Goal: Find specific page/section: Find specific page/section

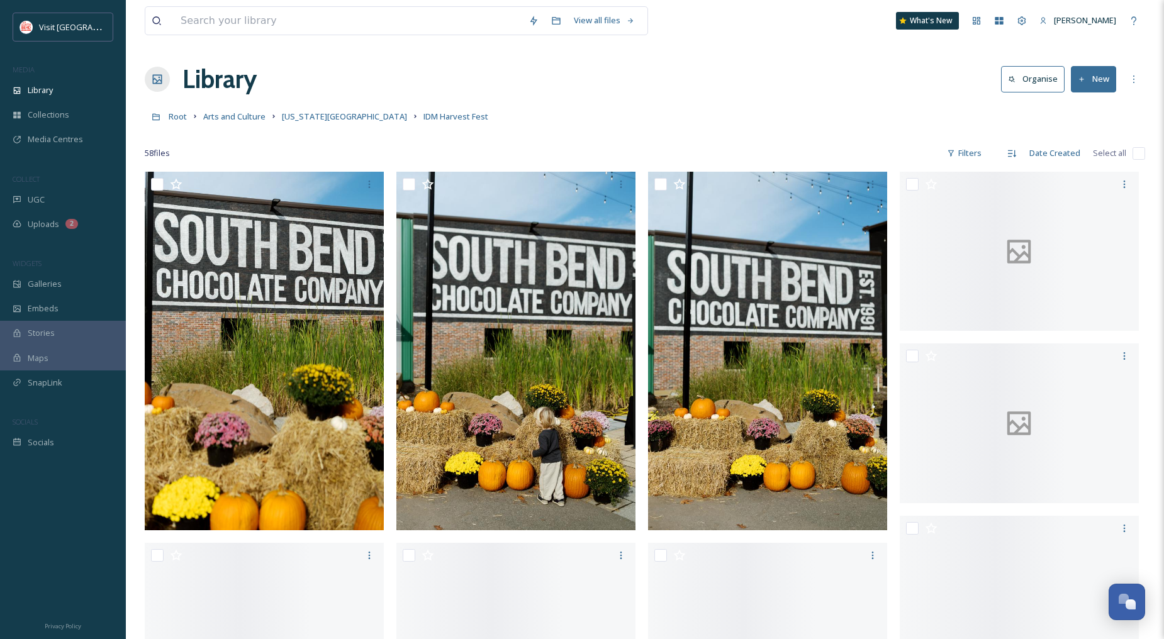
scroll to position [3802, 0]
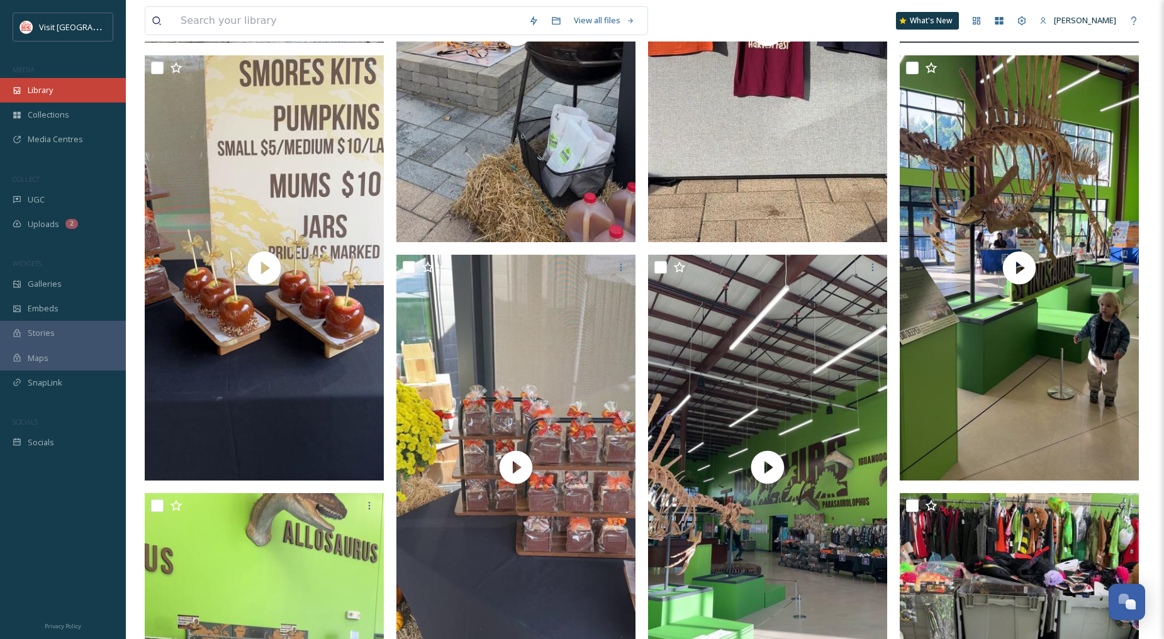
click at [35, 92] on span "Library" at bounding box center [40, 90] width 25 height 12
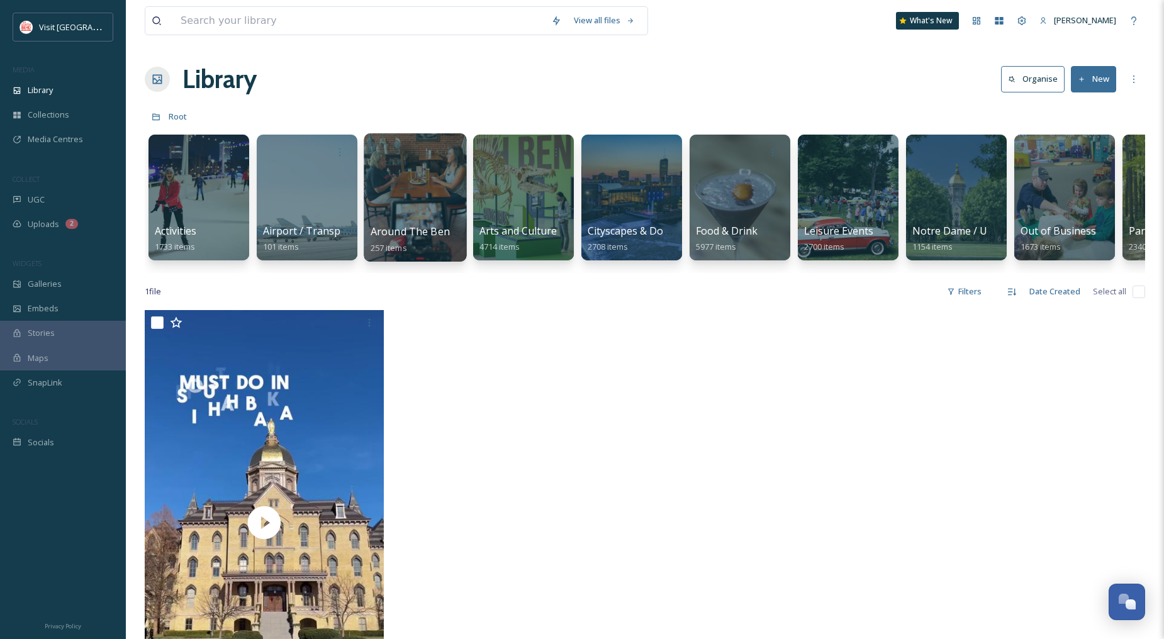
click at [446, 227] on span "Around The Bend Series" at bounding box center [430, 232] width 118 height 14
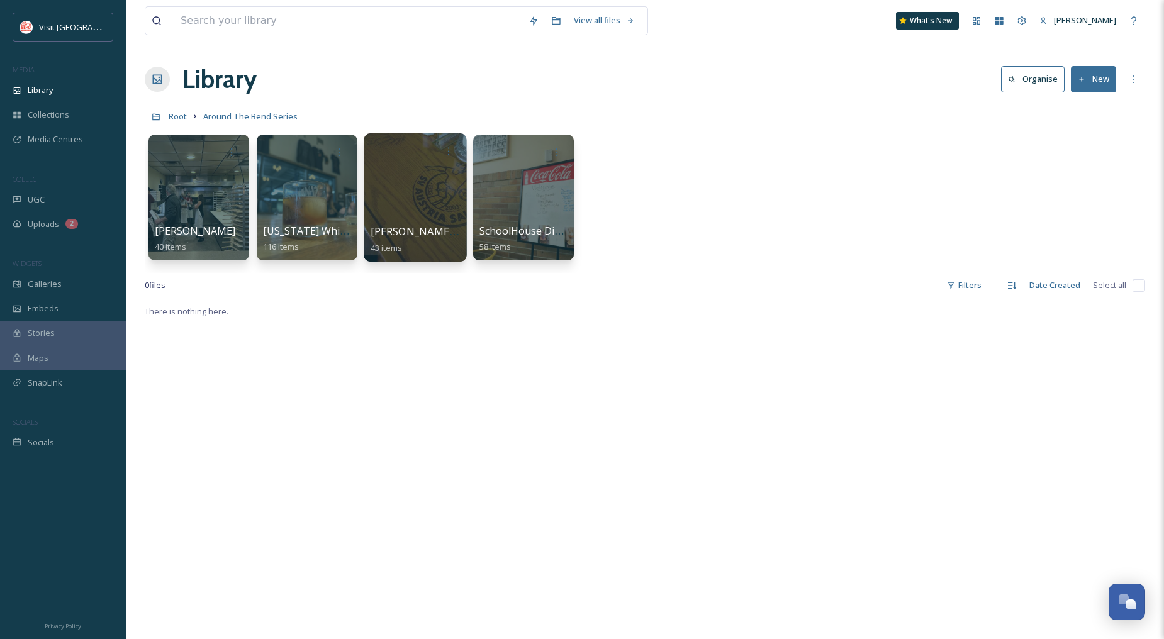
click at [444, 204] on div at bounding box center [415, 197] width 103 height 128
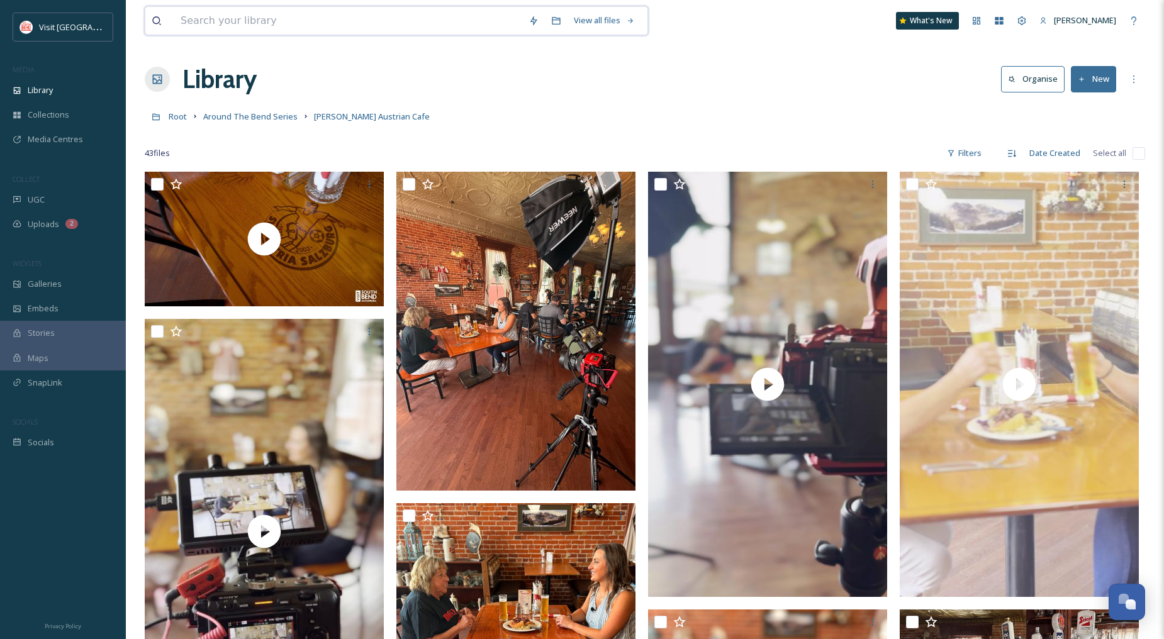
click at [305, 24] on input at bounding box center [348, 21] width 348 height 28
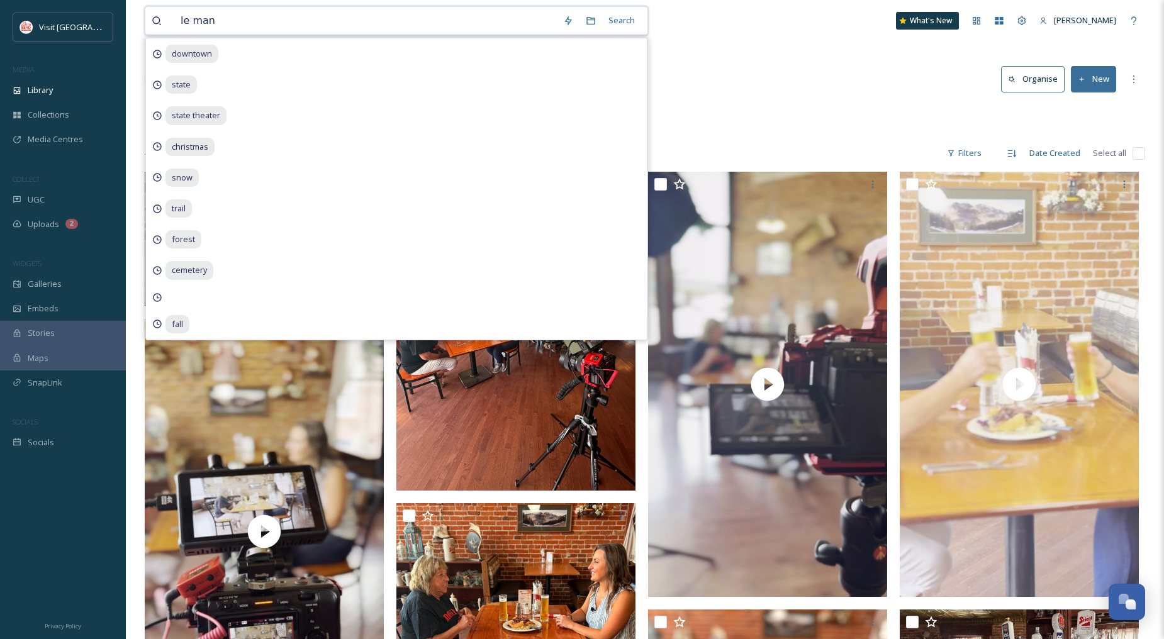
type input "le mans"
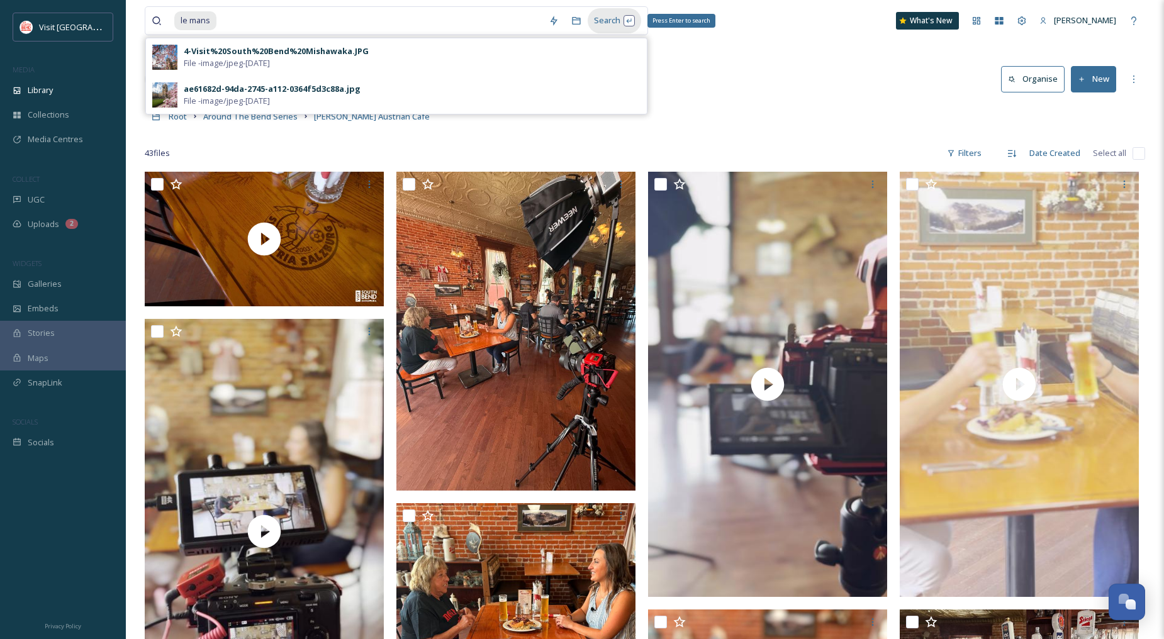
click at [604, 17] on div "Search Press Enter to search" at bounding box center [614, 20] width 53 height 25
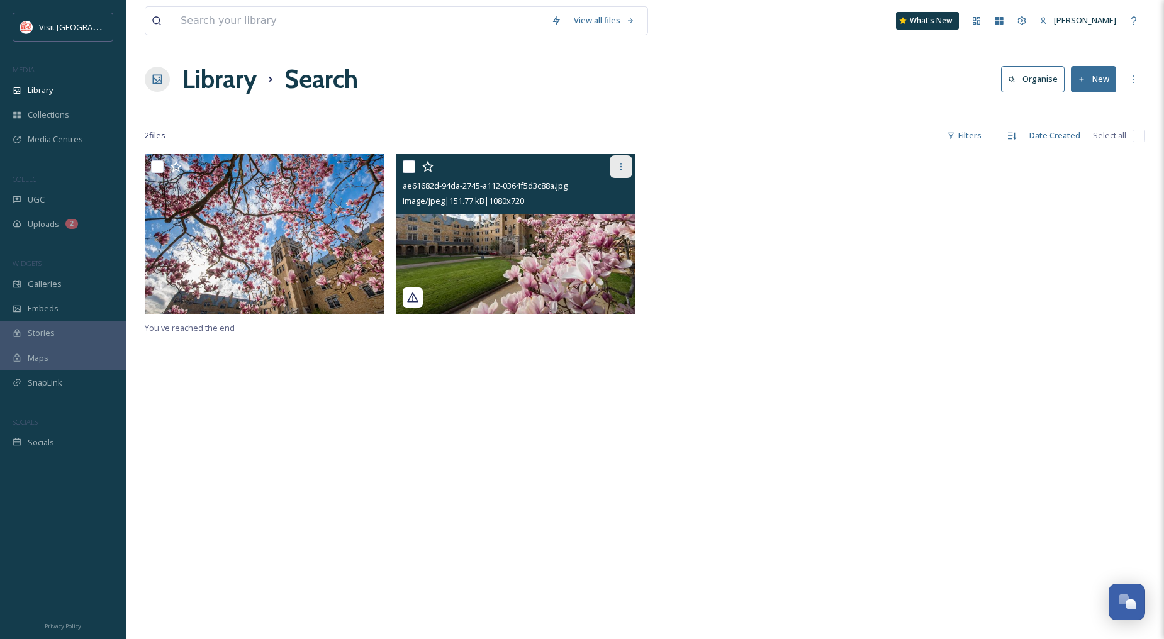
click at [618, 166] on icon at bounding box center [621, 167] width 10 height 10
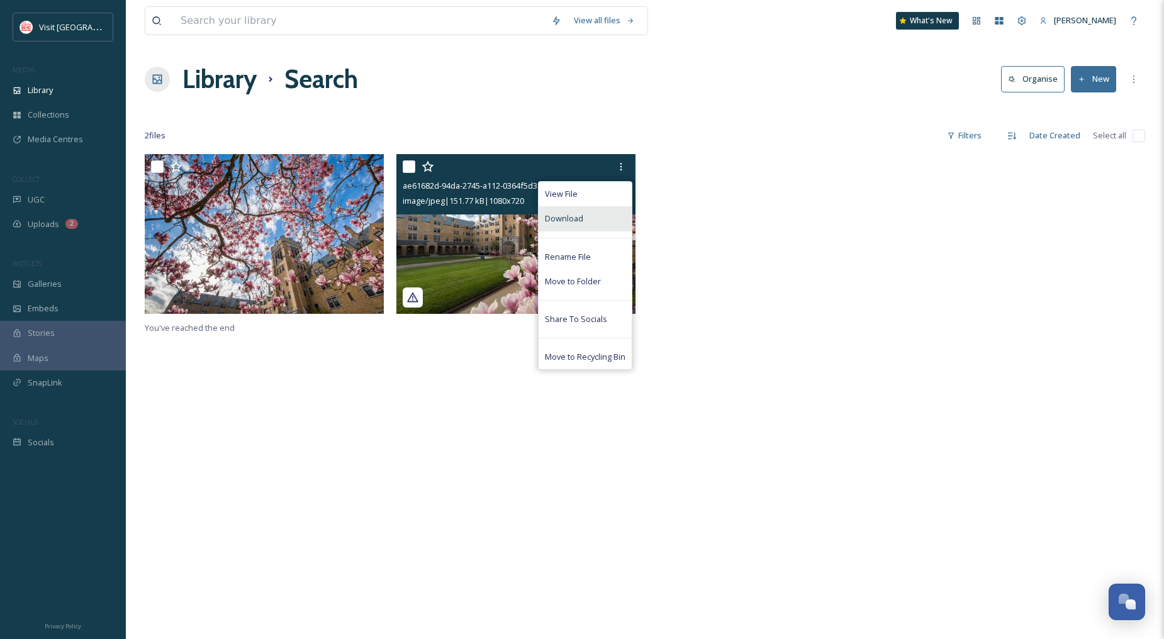
click at [598, 216] on div "Download" at bounding box center [585, 218] width 93 height 25
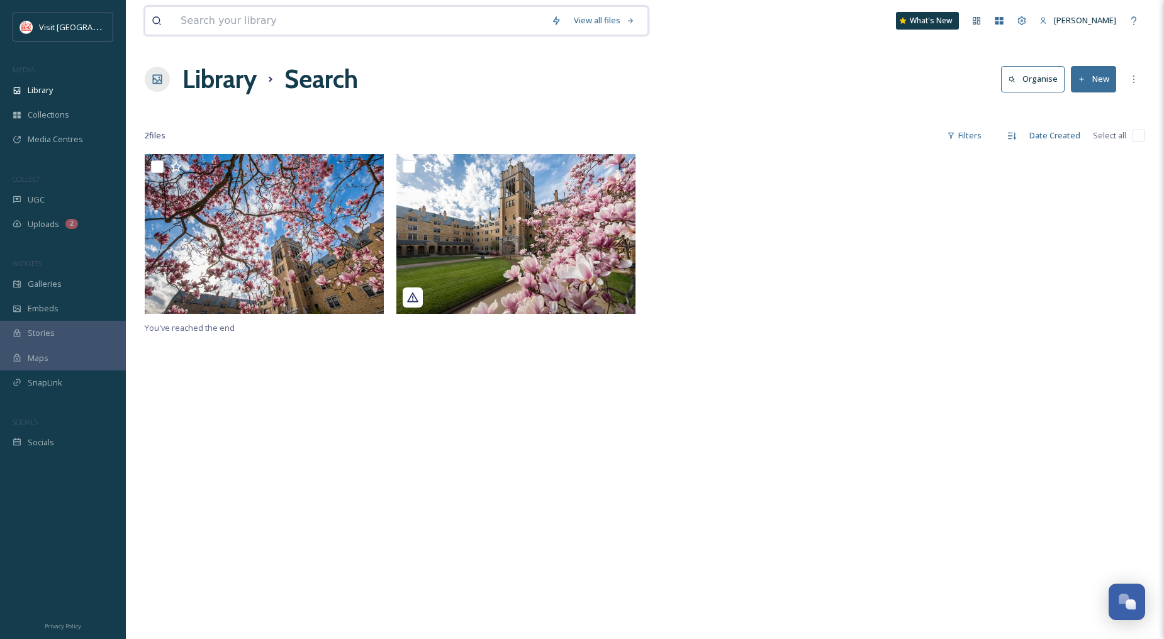
click at [261, 19] on input at bounding box center [359, 21] width 371 height 28
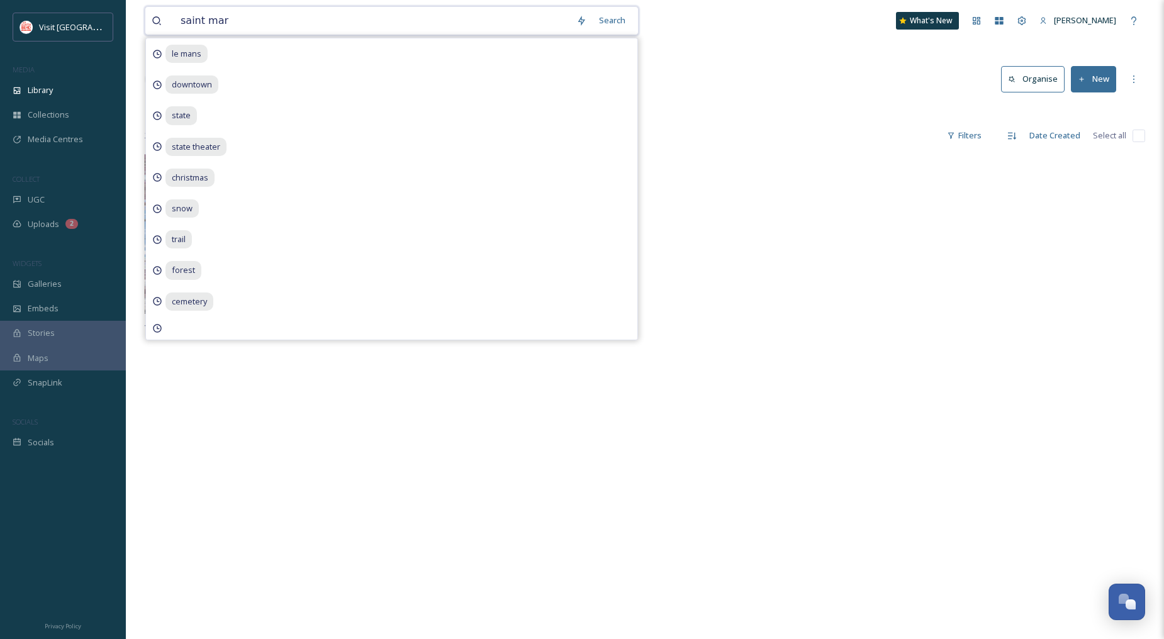
type input "saint [PERSON_NAME]"
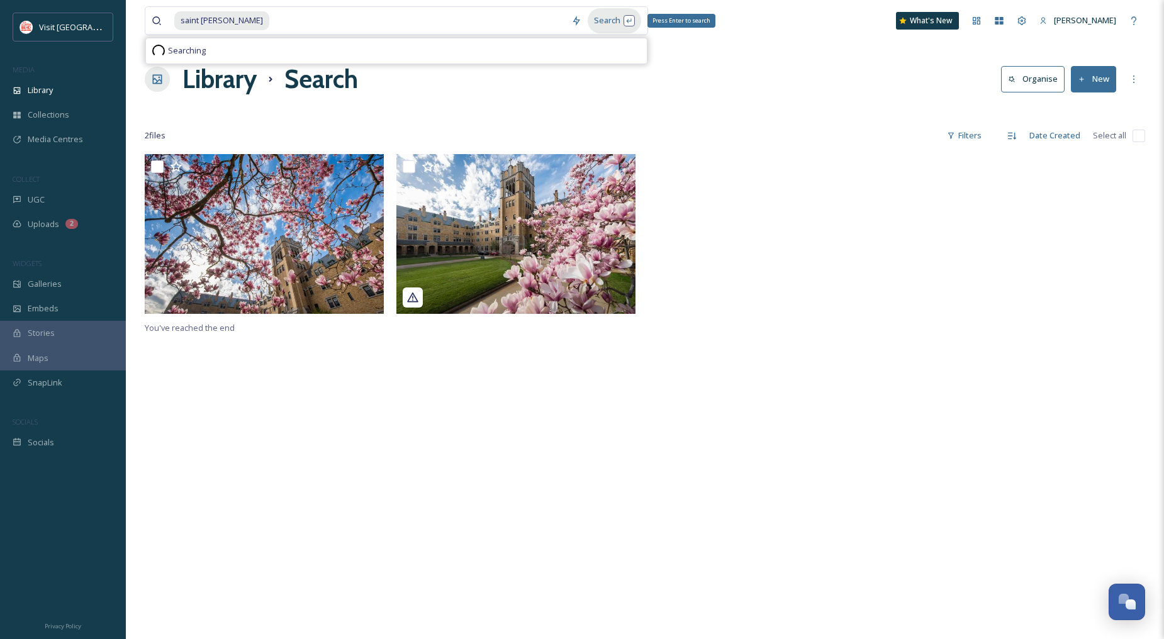
click at [627, 22] on div "Search Press Enter to search" at bounding box center [614, 20] width 53 height 25
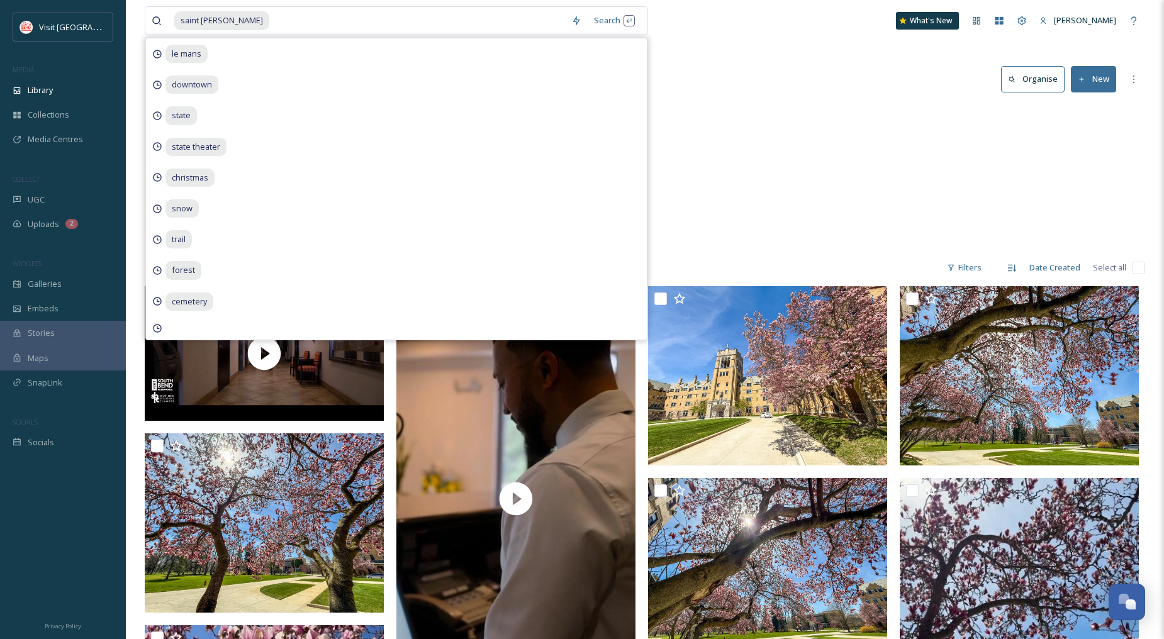
click at [829, 191] on div "Notre Dame / Universities [GEOGRAPHIC_DATA] 33 items" at bounding box center [645, 176] width 1001 height 145
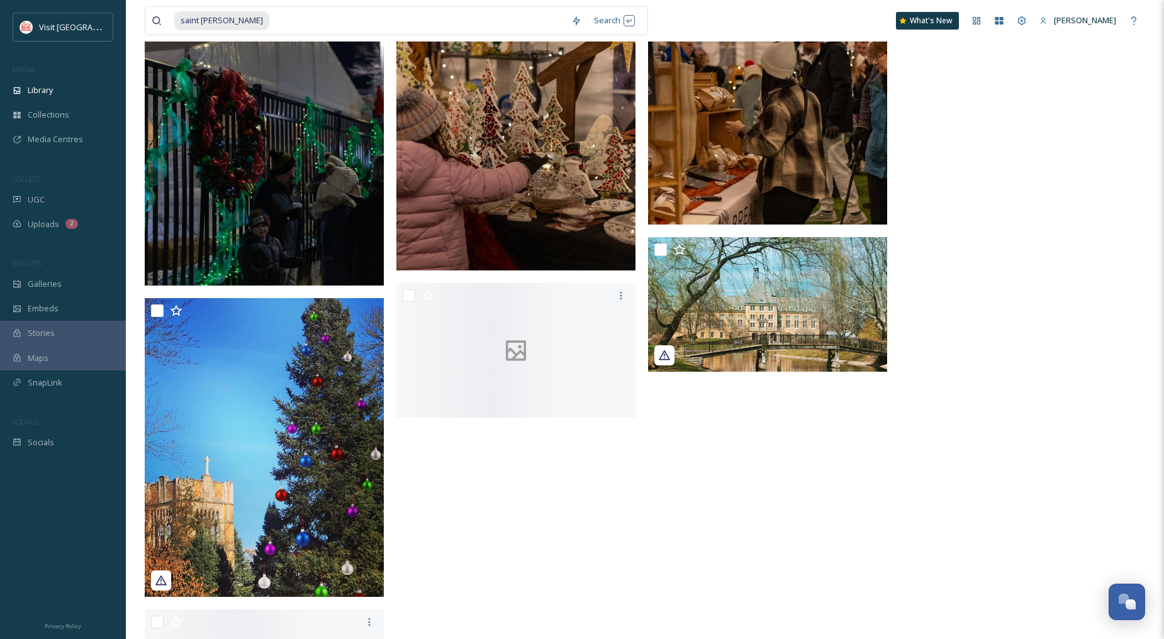
scroll to position [4748, 0]
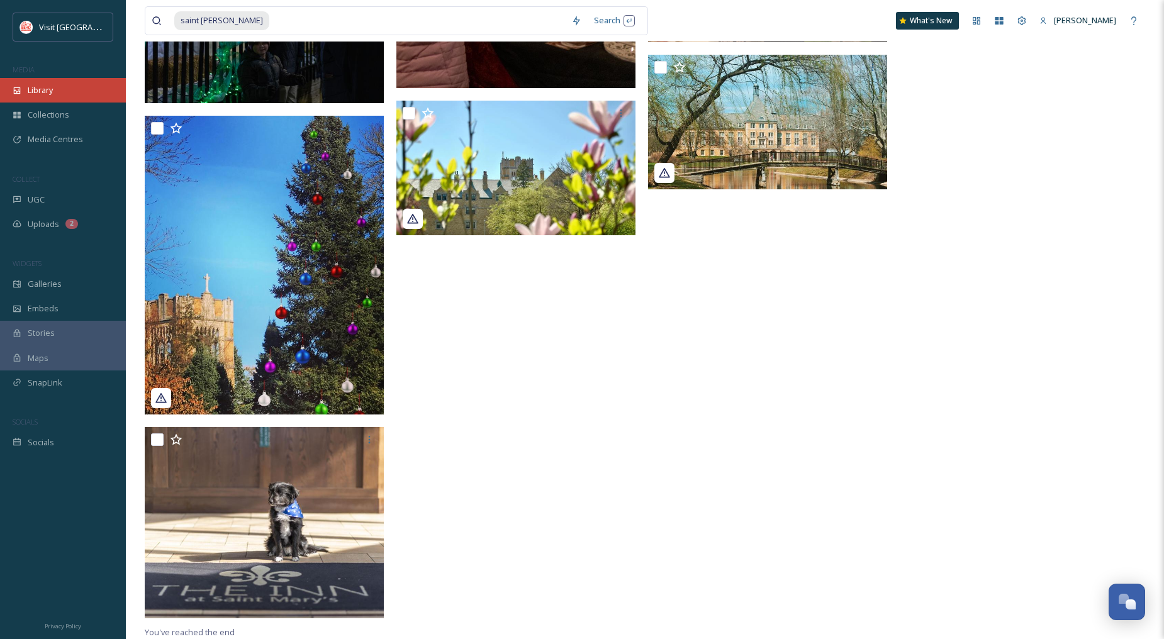
click at [69, 79] on div "Library" at bounding box center [63, 90] width 126 height 25
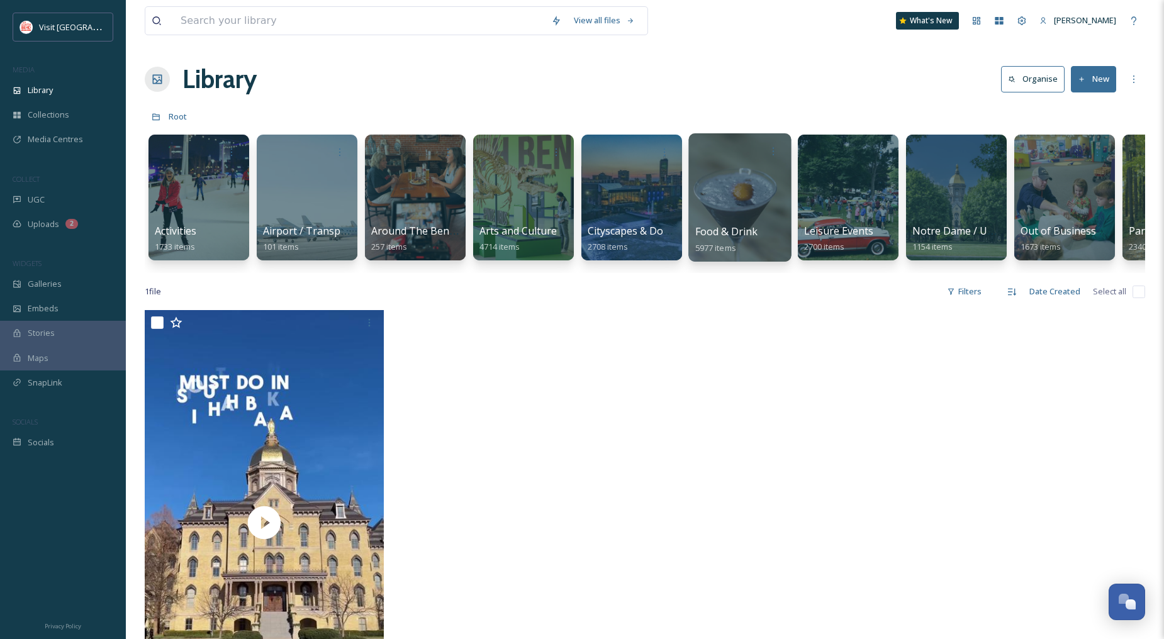
click at [736, 229] on span "Food & Drink" at bounding box center [726, 232] width 63 height 14
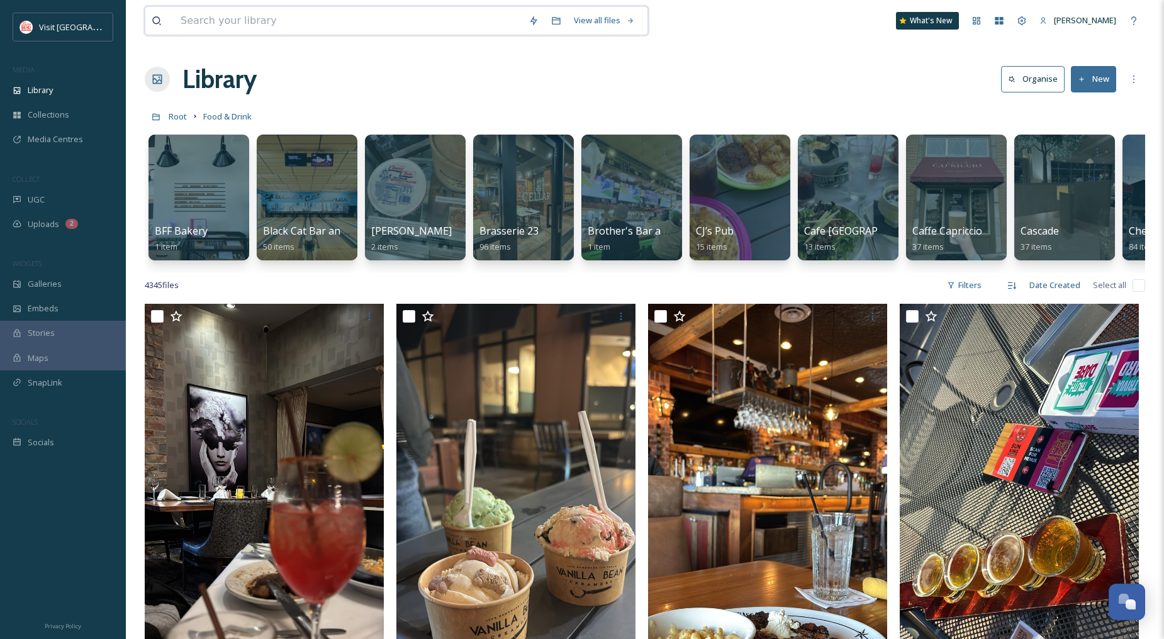
click at [208, 21] on input at bounding box center [348, 21] width 348 height 28
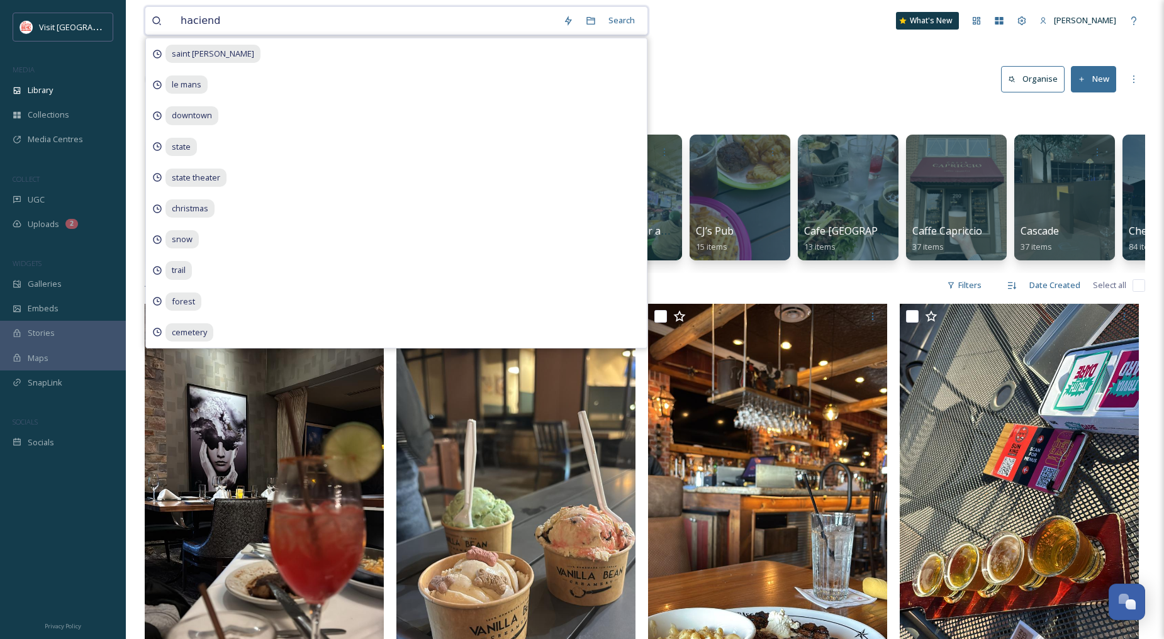
type input "hacienda"
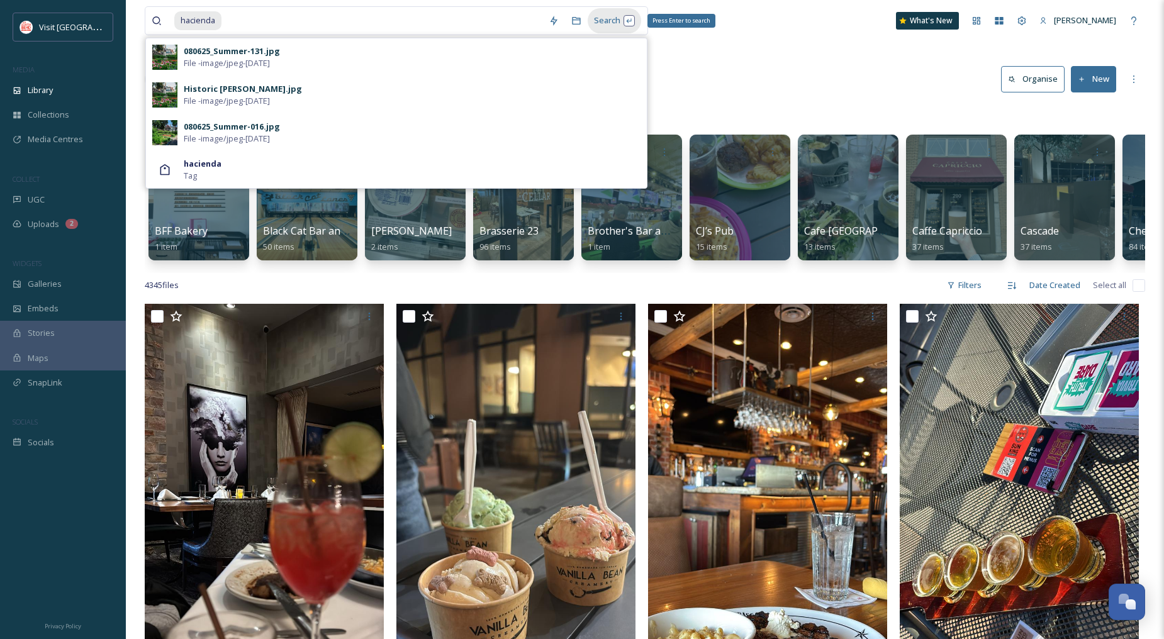
click at [606, 18] on div "Search Press Enter to search" at bounding box center [614, 20] width 53 height 25
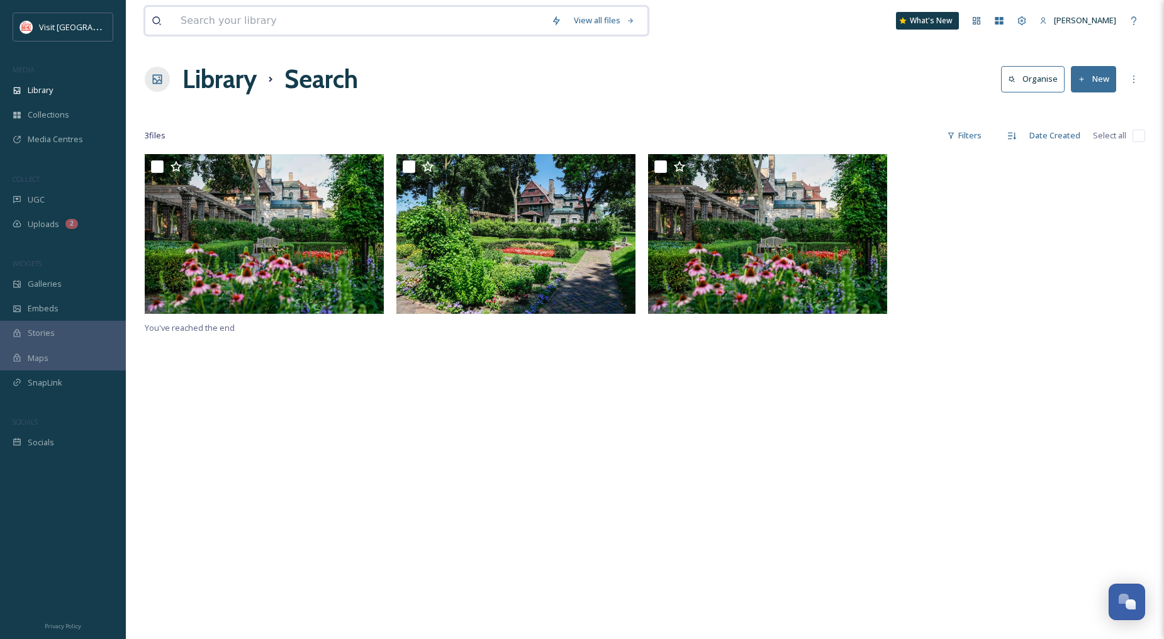
click at [385, 31] on input at bounding box center [359, 21] width 371 height 28
